Goal: Task Accomplishment & Management: Manage account settings

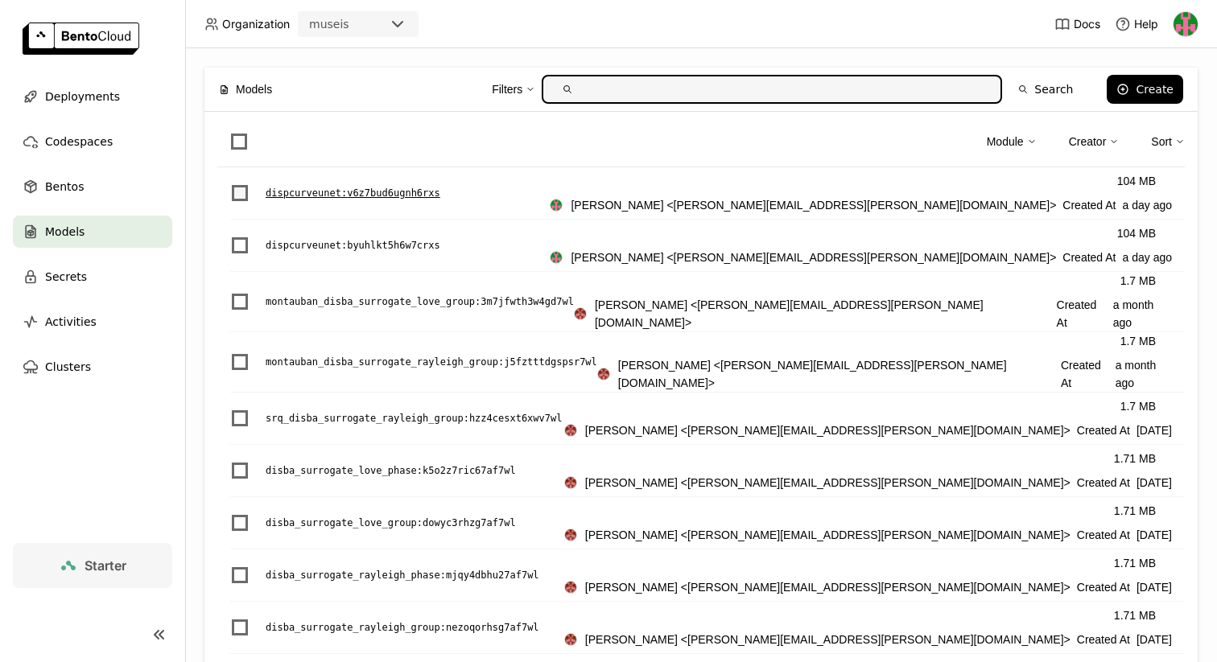
click at [232, 192] on span "List item" at bounding box center [240, 193] width 16 height 16
click at [230, 183] on input "List item" at bounding box center [230, 183] width 0 height 0
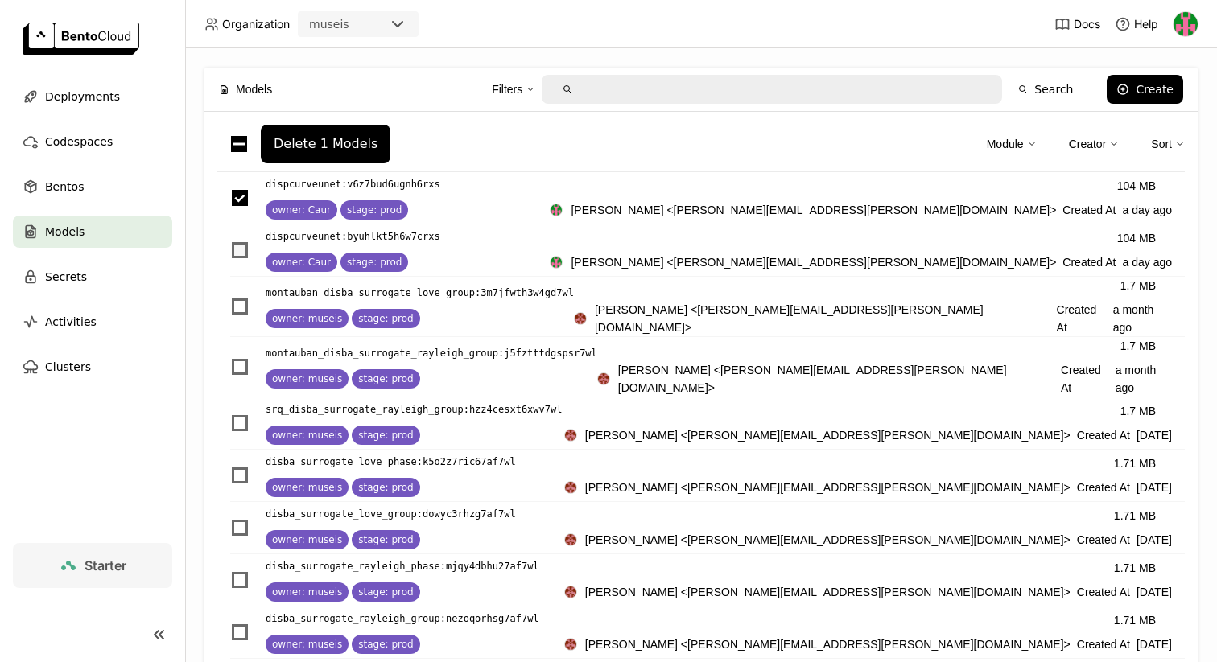
click at [243, 250] on span "List item" at bounding box center [240, 250] width 16 height 16
click at [230, 241] on input "List item" at bounding box center [230, 241] width 0 height 0
click at [350, 145] on div "Delete 2 Models" at bounding box center [326, 144] width 104 height 16
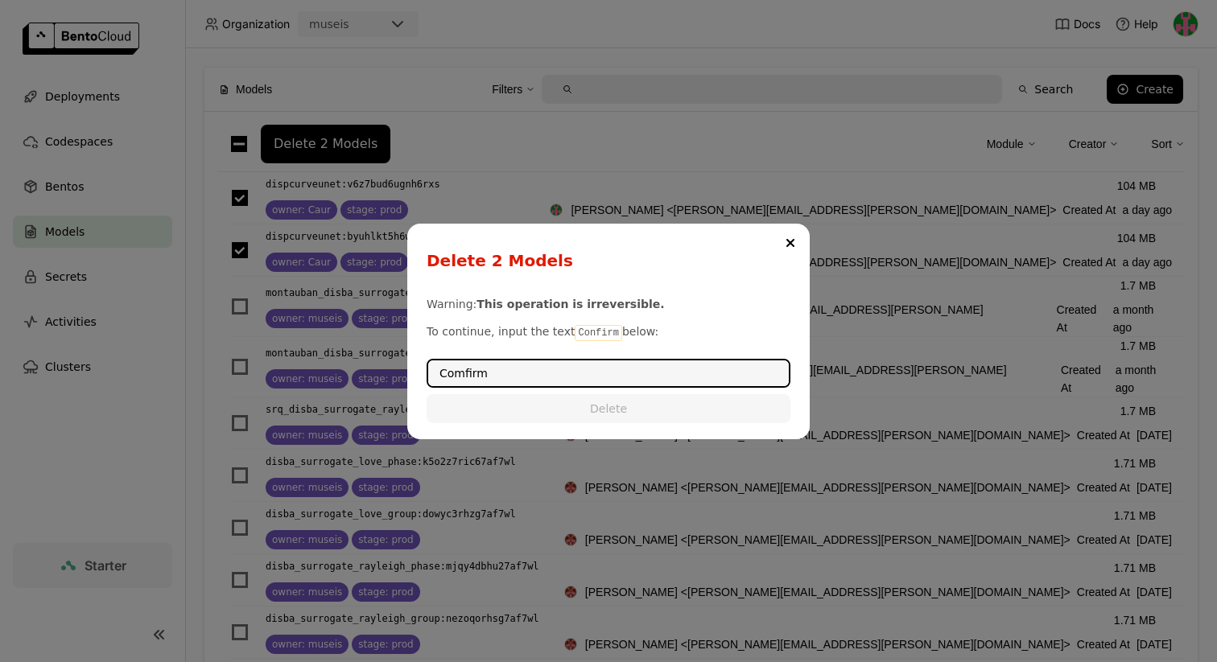
click at [459, 377] on input "Comfirm" at bounding box center [608, 374] width 361 height 26
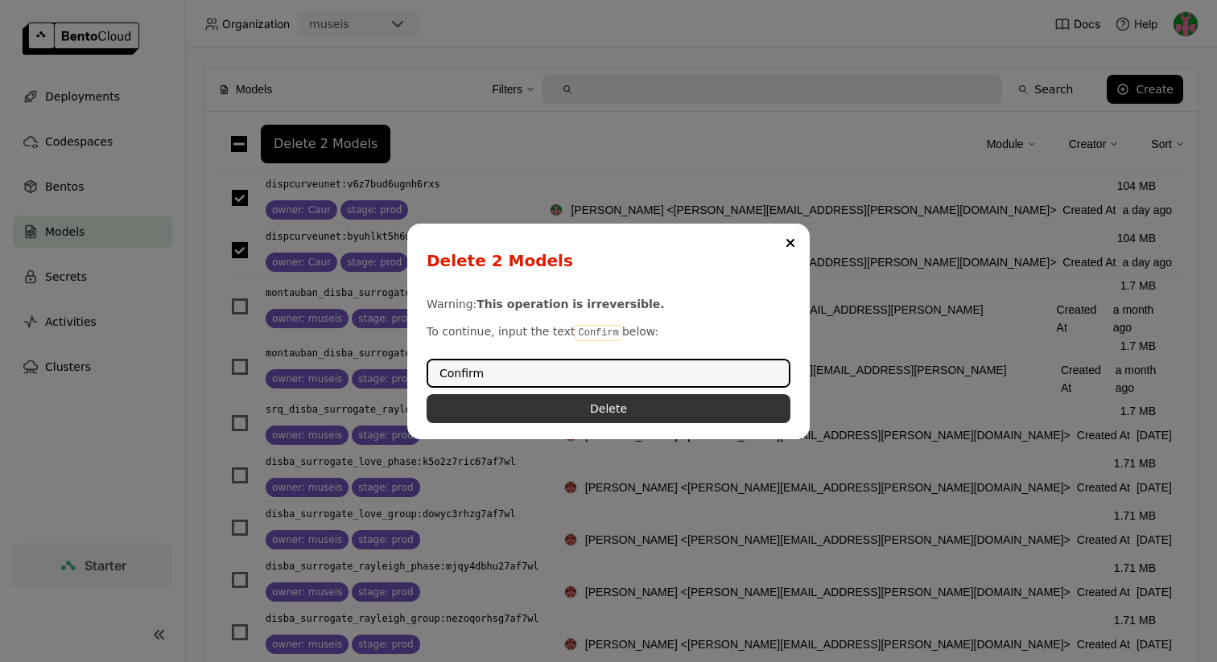
type input "Confirm"
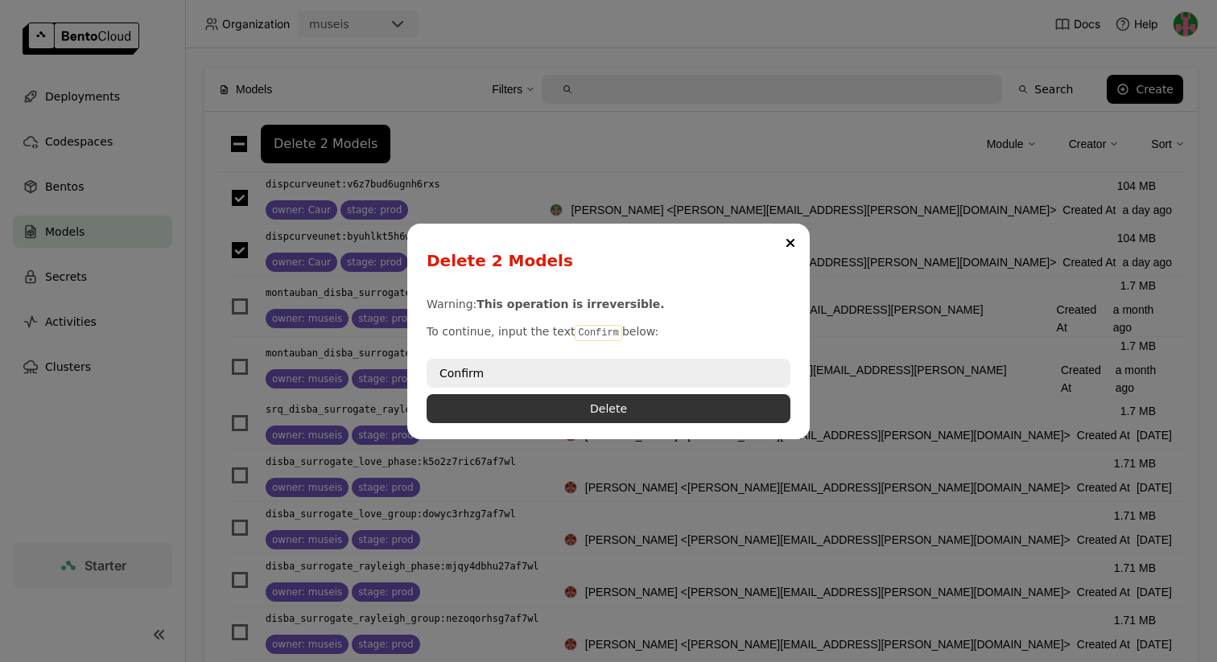
click at [497, 420] on button "Delete" at bounding box center [609, 408] width 364 height 29
